Goal: Task Accomplishment & Management: Complete application form

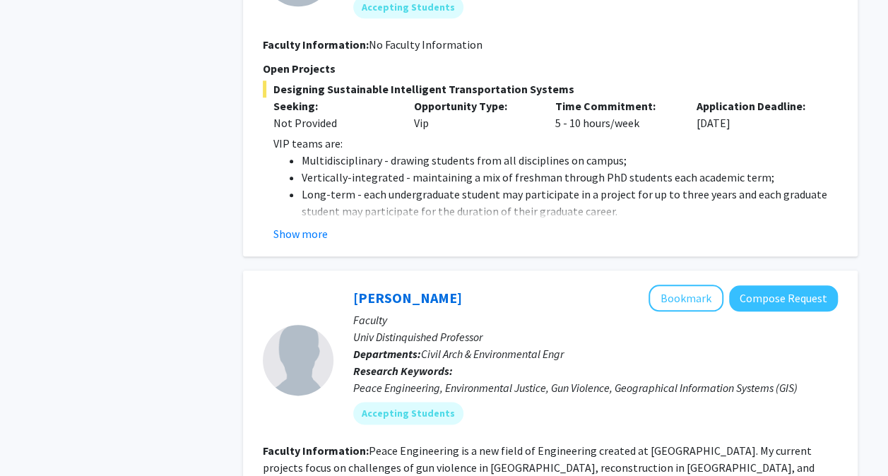
scroll to position [669, 0]
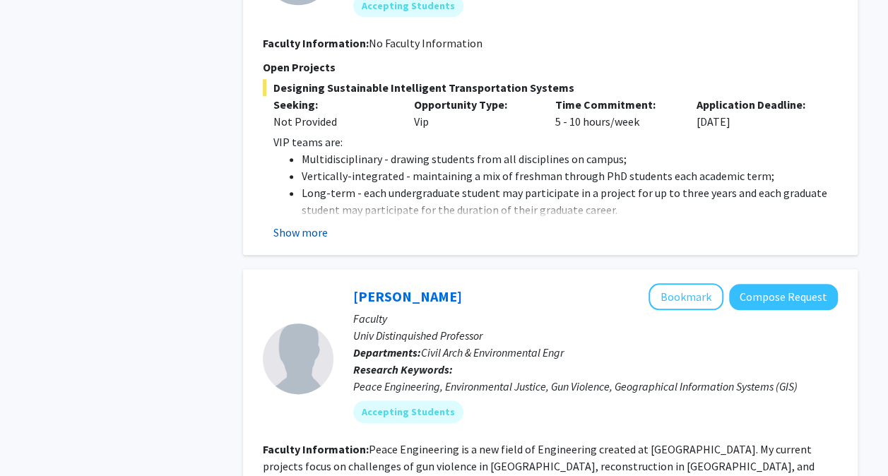
click at [305, 225] on button "Show more" at bounding box center [300, 232] width 54 height 17
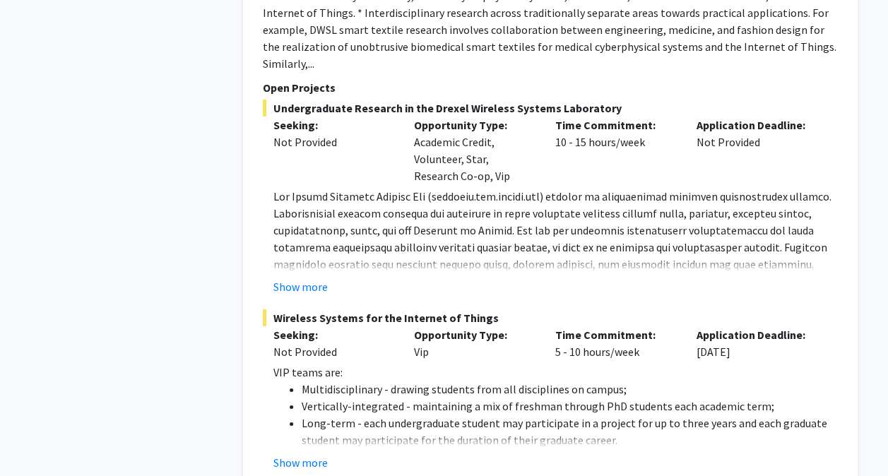
scroll to position [4962, 0]
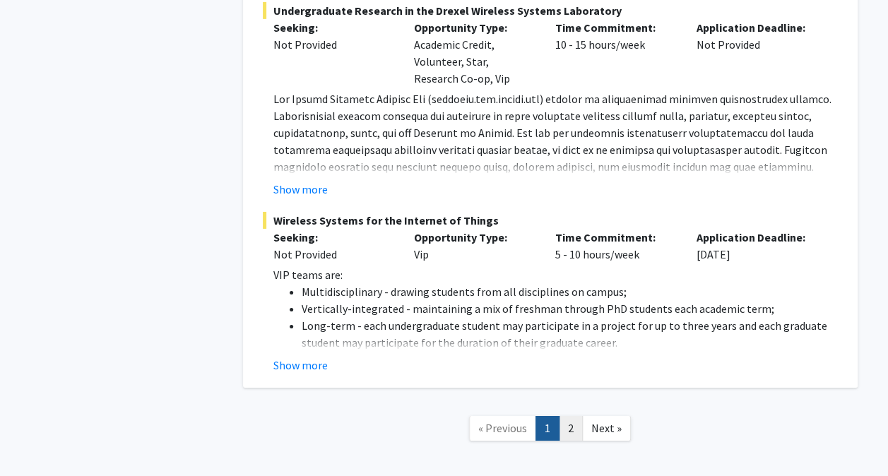
click at [569, 416] on link "2" at bounding box center [571, 428] width 24 height 25
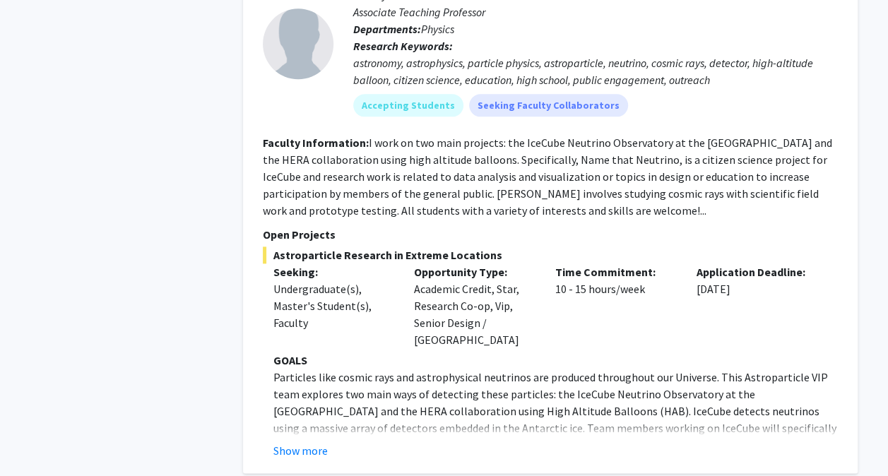
scroll to position [812, 0]
click at [294, 443] on button "Show more" at bounding box center [300, 451] width 54 height 17
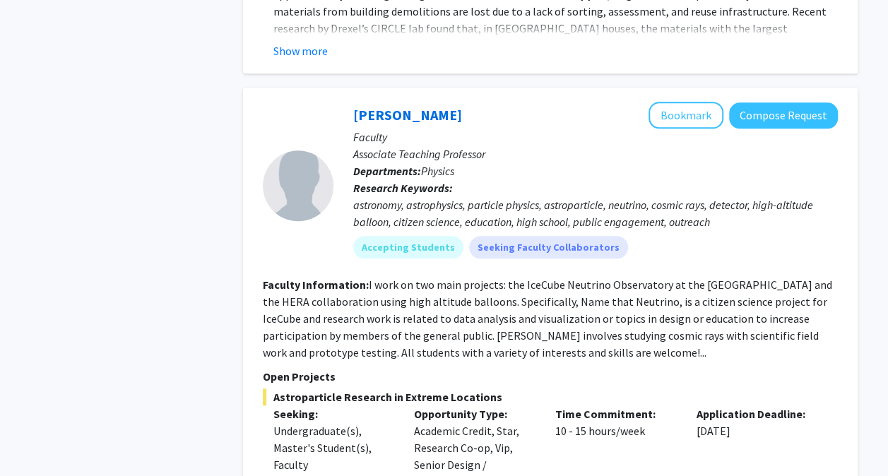
scroll to position [670, 0]
click at [794, 124] on button "Compose Request" at bounding box center [783, 116] width 109 height 26
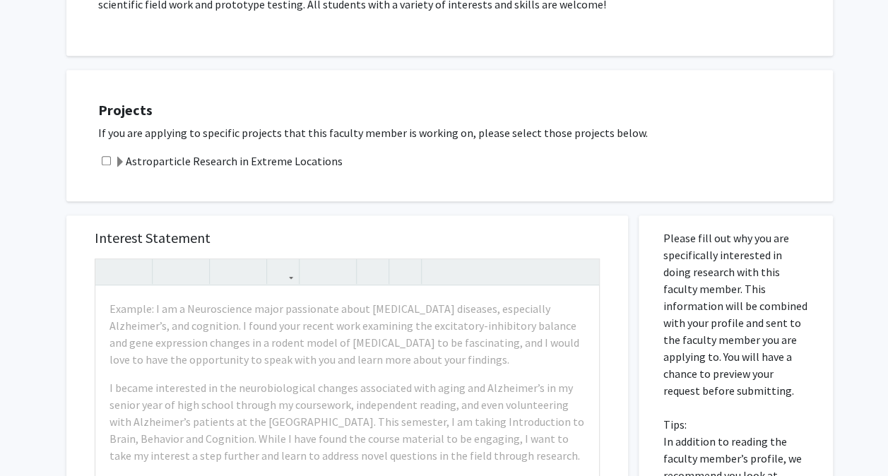
scroll to position [345, 0]
click at [103, 161] on input "checkbox" at bounding box center [106, 161] width 9 height 9
checkbox input "true"
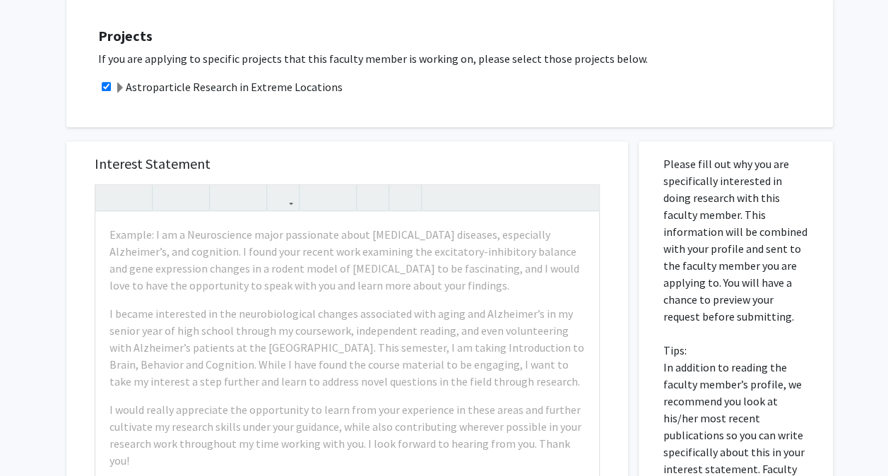
scroll to position [420, 0]
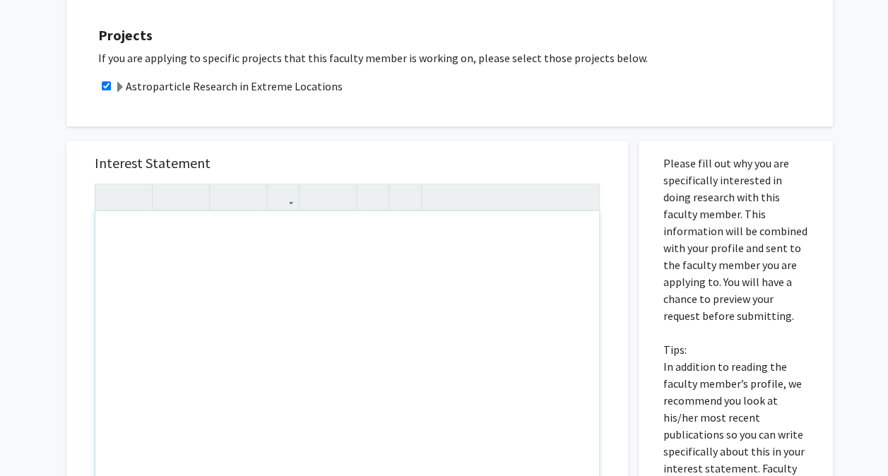
click at [124, 240] on div "Note to users with screen readers: Please press Alt+0 or Option+0 to deactivate…" at bounding box center [347, 373] width 504 height 324
paste div "Note to users with screen readers: Please press Alt+0 or Option+0 to deactivate…"
type textarea "<l>I do sita consectetu ad elitsed doe Temporincidid Utlabor et Dolorem Aliquae…"
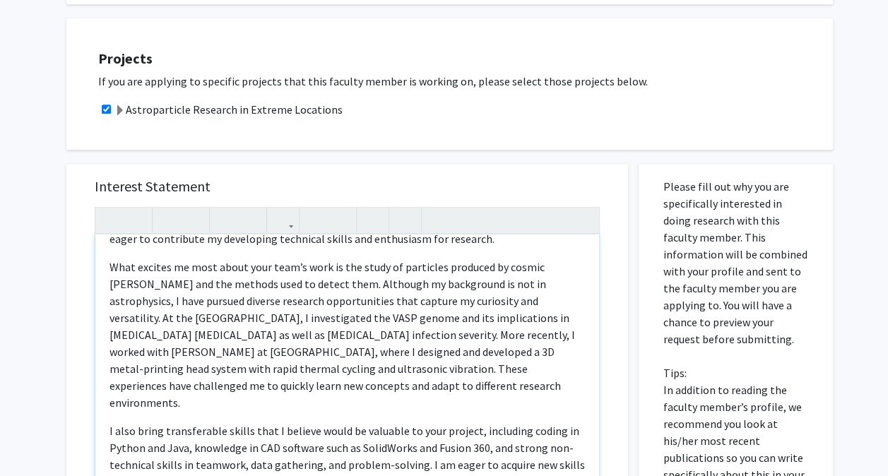
scroll to position [48, 0]
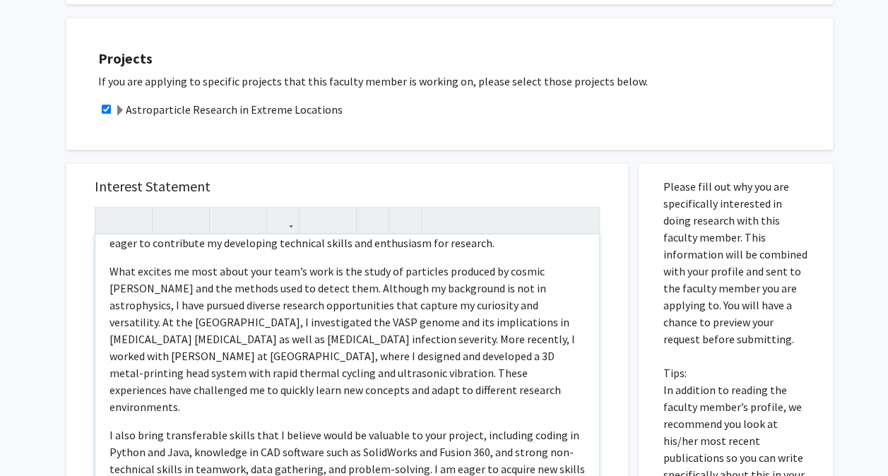
click at [213, 303] on p "What excites me most about your team’s work is the study of particles produced …" at bounding box center [346, 339] width 475 height 153
click at [511, 304] on p "What excites me most about your team’s work is the study of particles produced …" at bounding box center [346, 339] width 475 height 153
drag, startPoint x: 511, startPoint y: 304, endPoint x: 471, endPoint y: 308, distance: 40.4
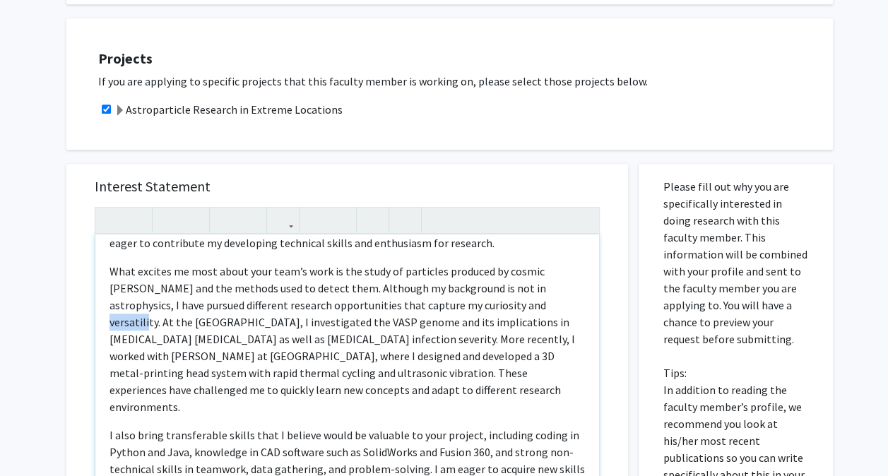
click at [471, 308] on p "What excites me most about your team’s work is the study of particles produced …" at bounding box center [346, 339] width 475 height 153
click at [254, 322] on p "What excites me most about your team’s work is the study of particles produced …" at bounding box center [346, 339] width 475 height 153
type textarea "<l>I do sita consectetu ad elitsed doe Temporincidid Utlabor et Dolorem Aliquae…"
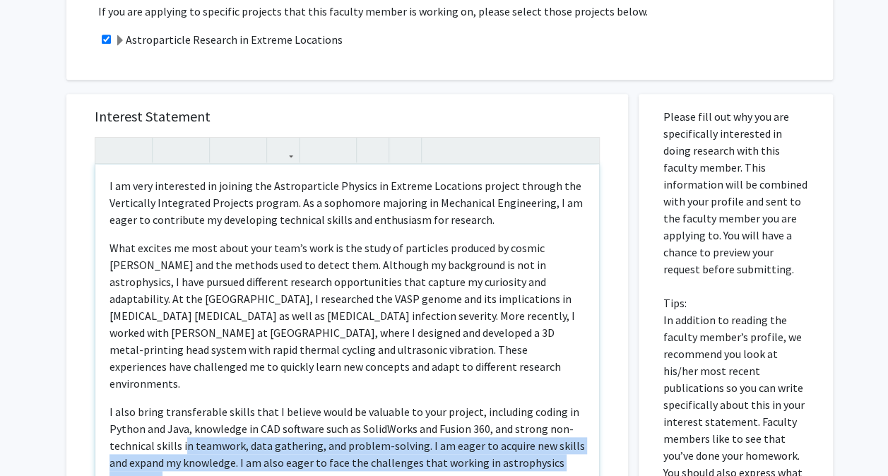
scroll to position [479, 0]
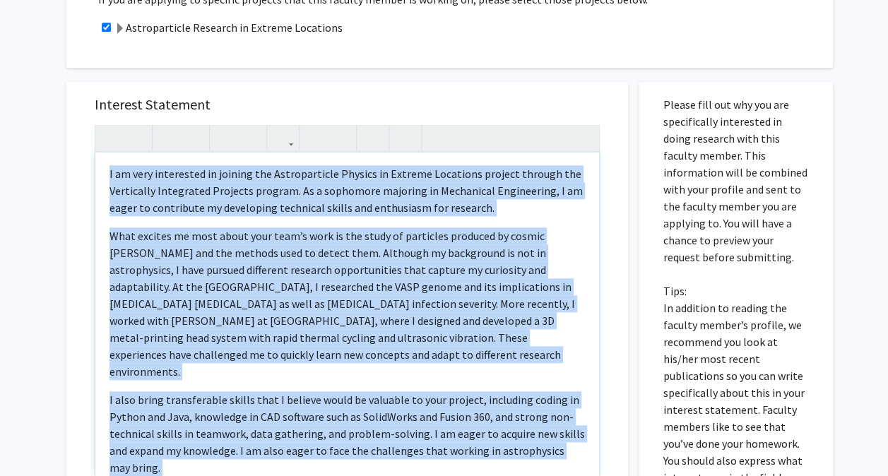
drag, startPoint x: 372, startPoint y: 188, endPoint x: 105, endPoint y: 167, distance: 267.8
click at [105, 167] on div "I am very interested in joining the Astroparticle Physics in Extreme Locations …" at bounding box center [347, 315] width 504 height 324
copy div "L ip dolo sitametcon ad elitsed doe Temporincidid Utlabor et Dolorem Aliquaeni …"
click at [410, 271] on p "What excites me most about your team’s work is the study of particles produced …" at bounding box center [346, 303] width 475 height 153
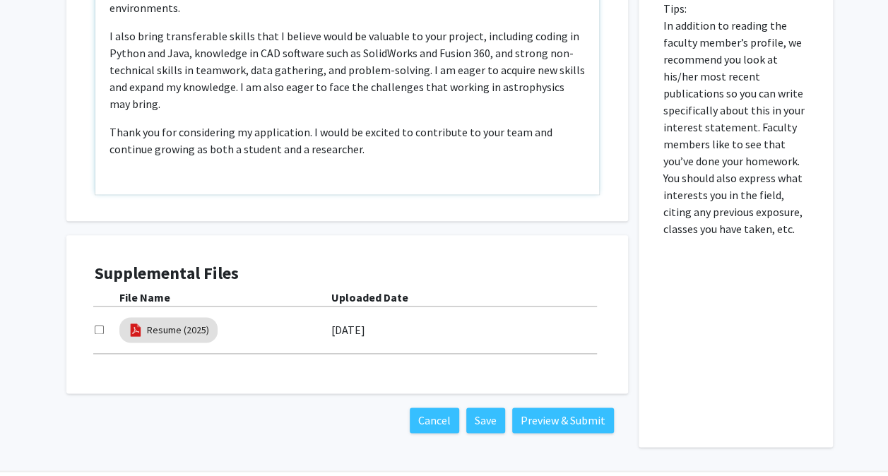
scroll to position [762, 0]
click at [97, 329] on input "checkbox" at bounding box center [99, 328] width 9 height 9
checkbox input "true"
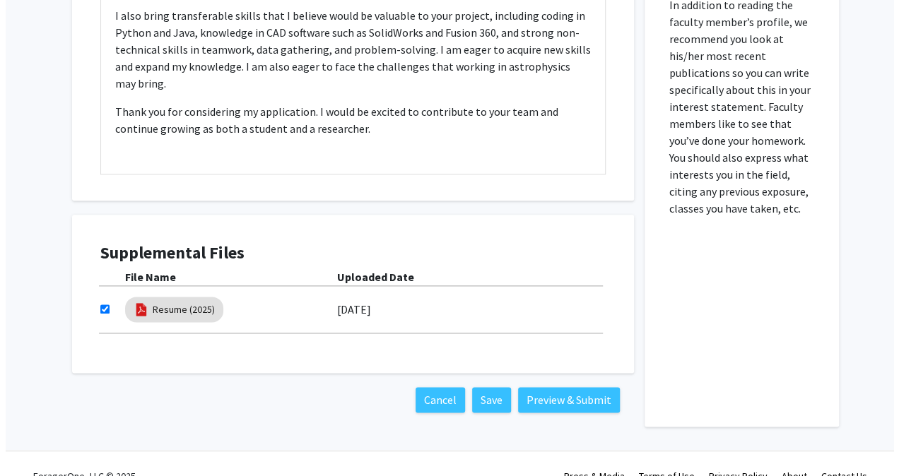
scroll to position [806, 0]
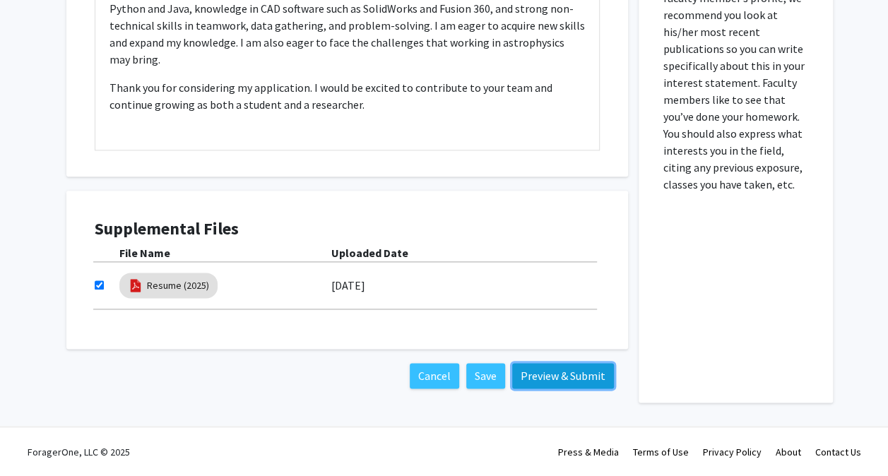
click at [555, 367] on button "Preview & Submit" at bounding box center [563, 375] width 102 height 25
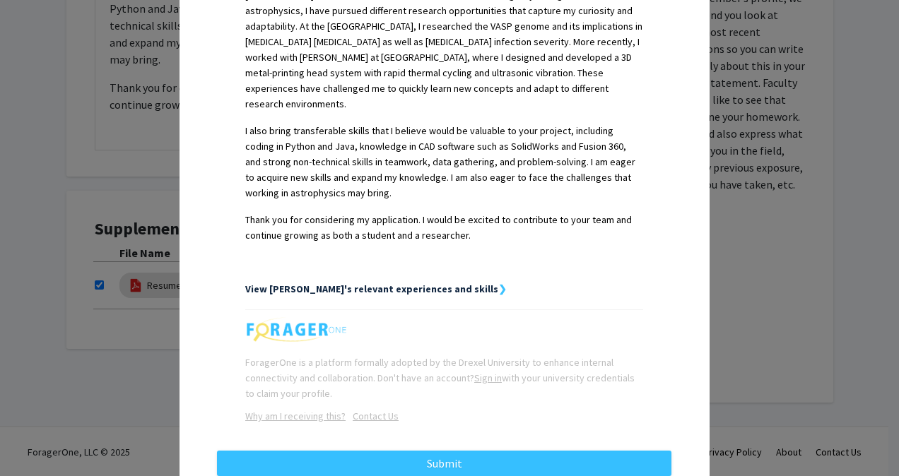
scroll to position [504, 0]
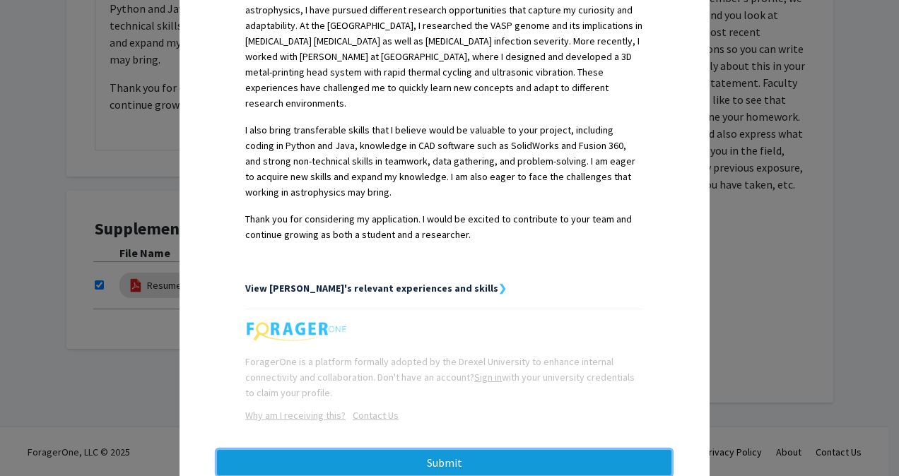
click at [437, 450] on button "Submit" at bounding box center [444, 462] width 454 height 25
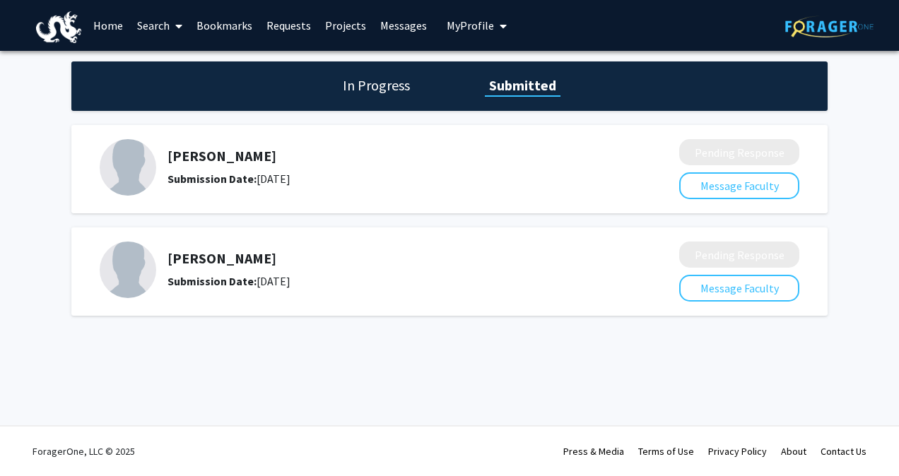
click at [152, 25] on link "Search" at bounding box center [159, 25] width 59 height 49
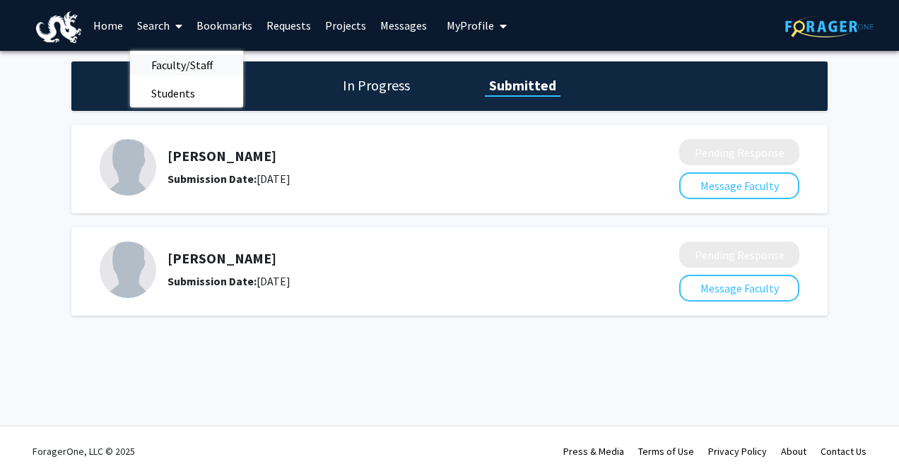
click at [182, 59] on span "Faculty/Staff" at bounding box center [182, 65] width 104 height 28
